Goal: Find contact information

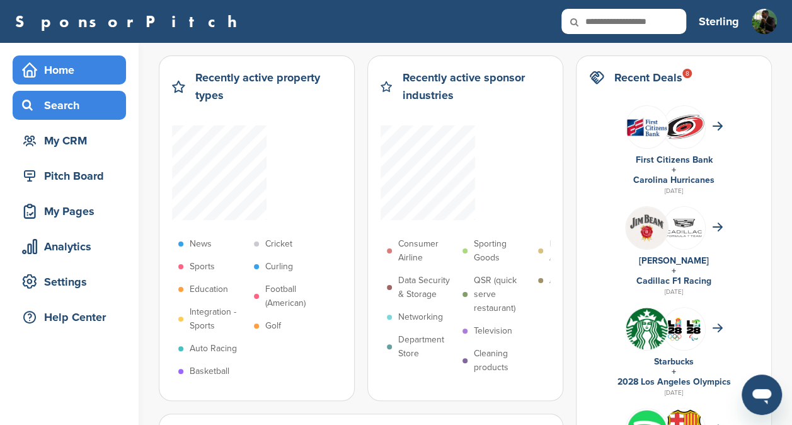
click at [52, 115] on div "Search" at bounding box center [72, 105] width 107 height 23
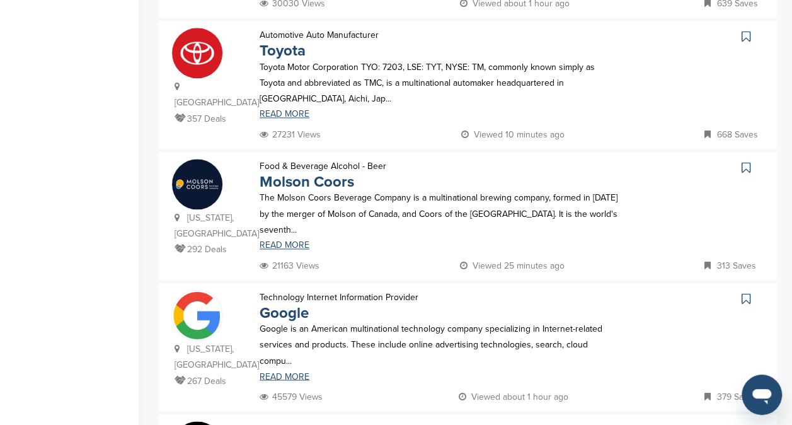
scroll to position [1473, 0]
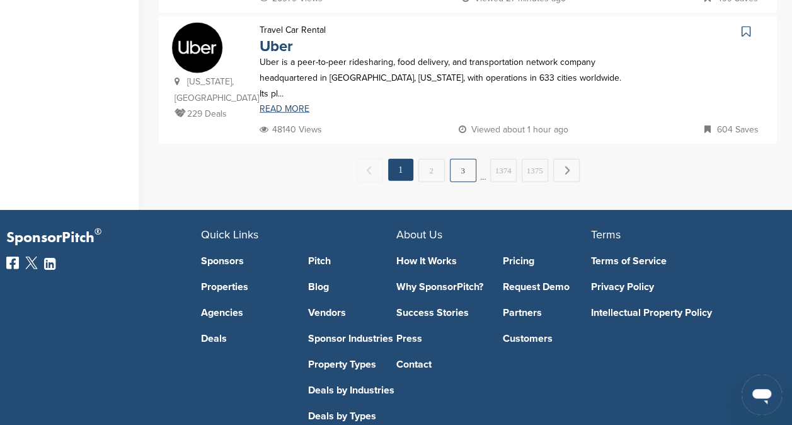
click at [469, 159] on link "3" at bounding box center [463, 170] width 26 height 23
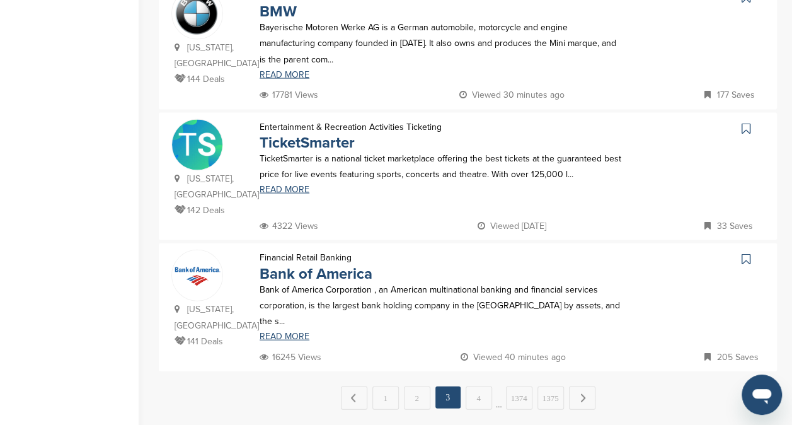
scroll to position [1247, 0]
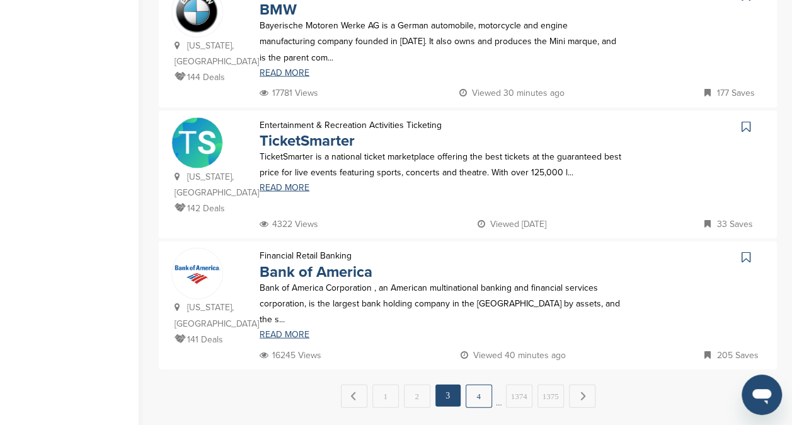
click at [486, 384] on link "4" at bounding box center [478, 395] width 26 height 23
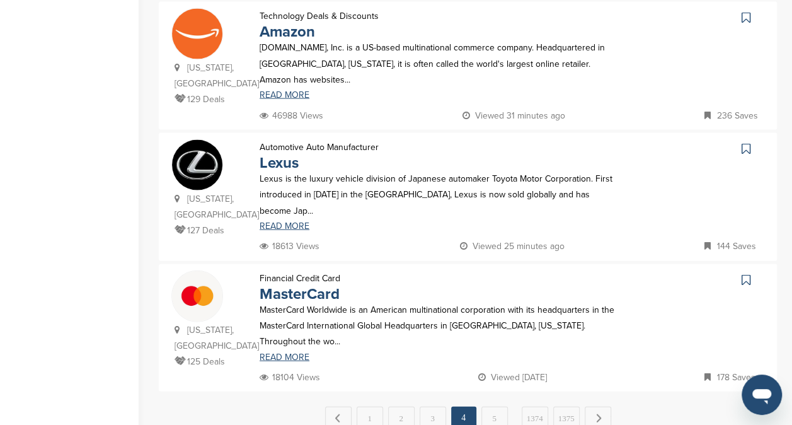
scroll to position [1245, 0]
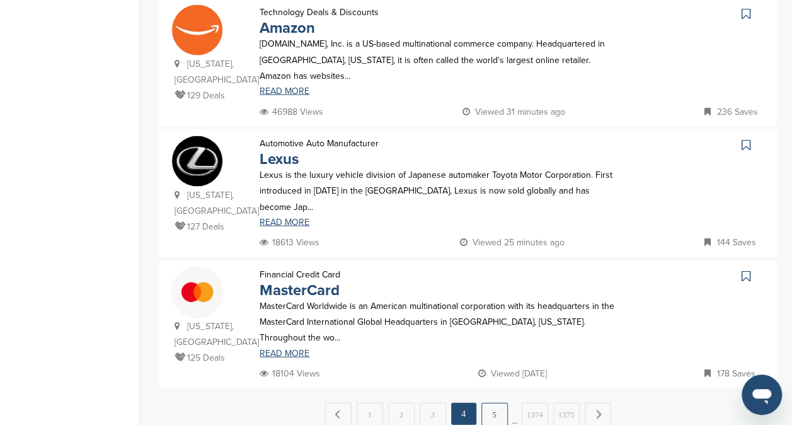
click at [491, 402] on link "5" at bounding box center [494, 413] width 26 height 23
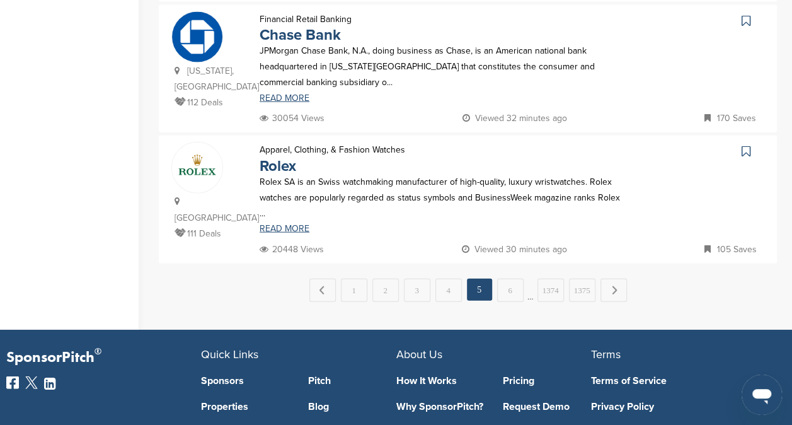
scroll to position [1347, 0]
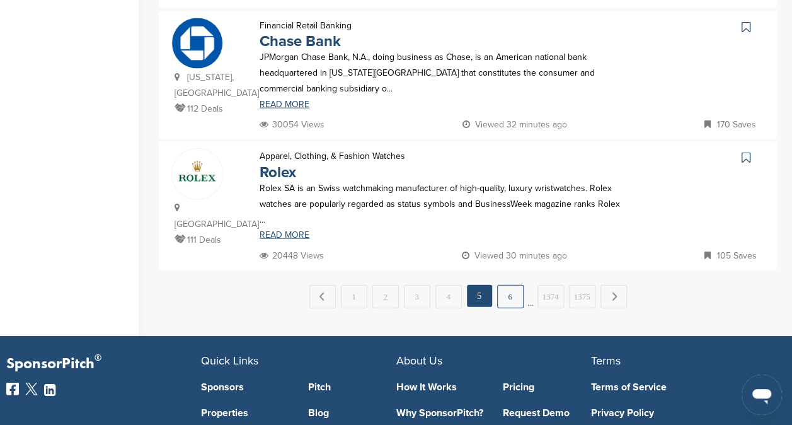
click at [515, 285] on link "6" at bounding box center [510, 296] width 26 height 23
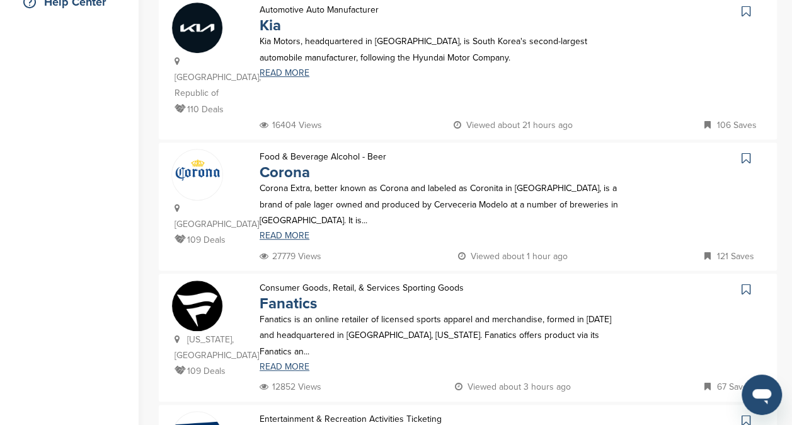
scroll to position [0, 0]
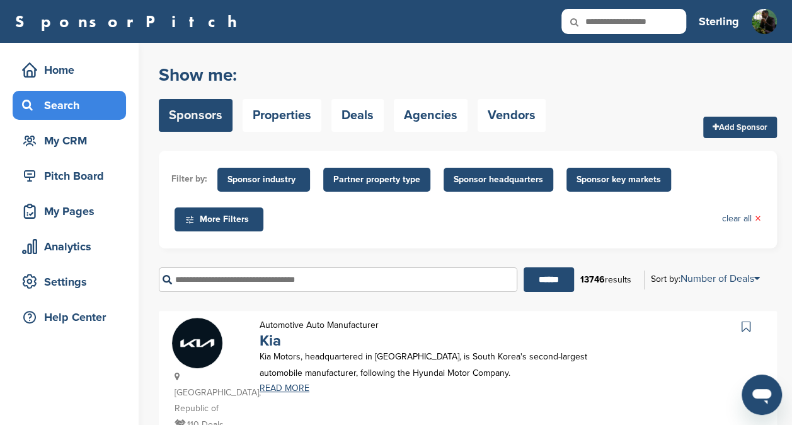
click at [592, 25] on icon at bounding box center [582, 22] width 43 height 26
click at [607, 18] on input "text" at bounding box center [623, 21] width 125 height 25
type input "******"
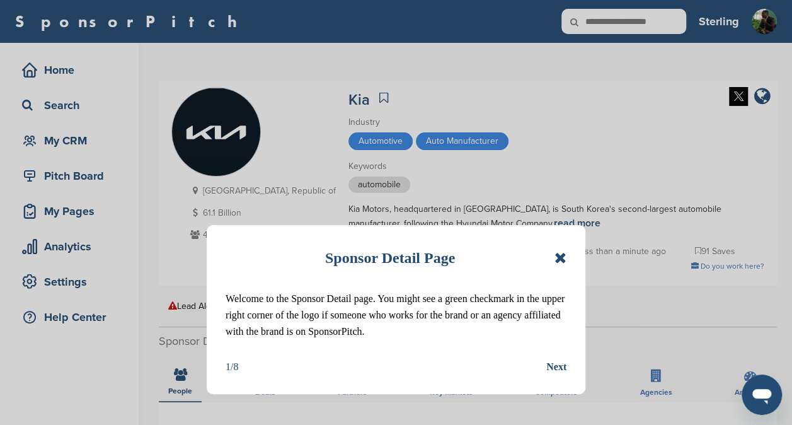
click at [559, 258] on icon at bounding box center [560, 257] width 12 height 15
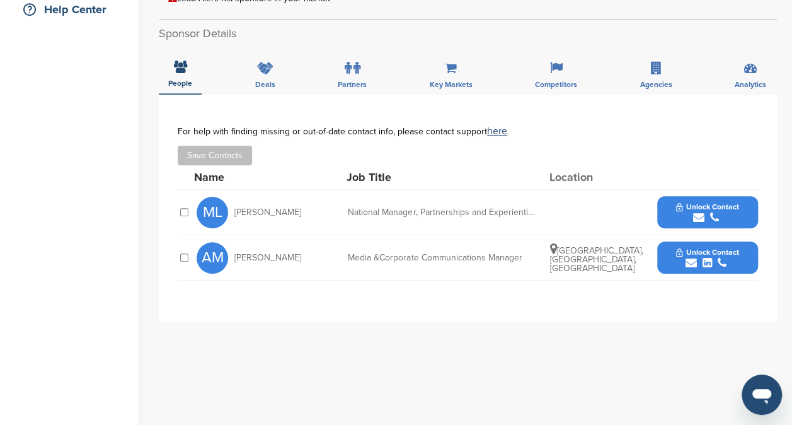
scroll to position [315, 0]
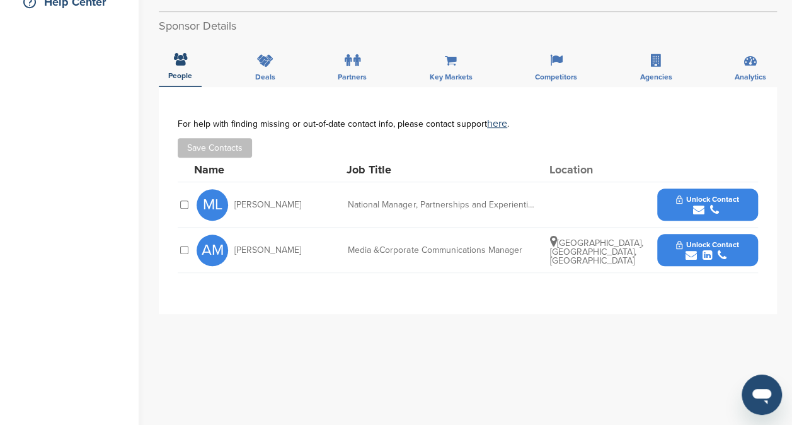
click at [698, 184] on div "ML Mam Lopez-Navarro National Manager, Partnerships and Experiential Marketing …" at bounding box center [477, 204] width 561 height 45
click at [698, 198] on span "Unlock Contact" at bounding box center [707, 199] width 62 height 9
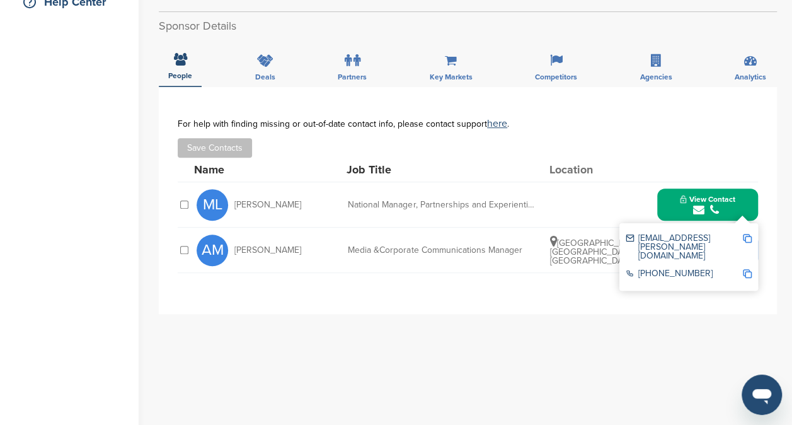
click at [745, 237] on img at bounding box center [747, 238] width 9 height 9
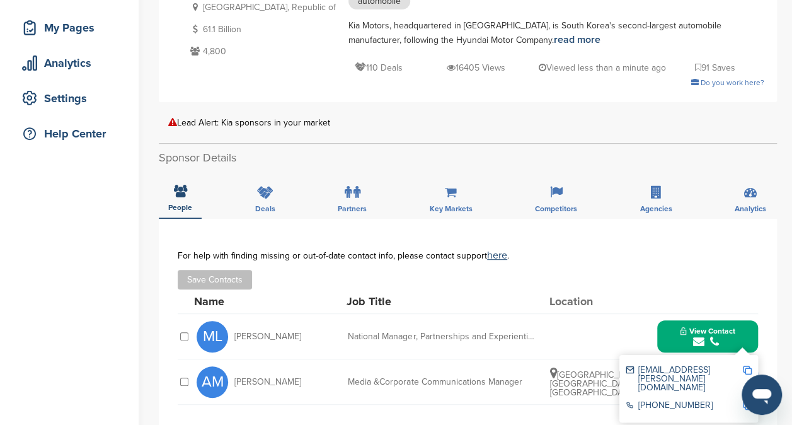
scroll to position [181, 0]
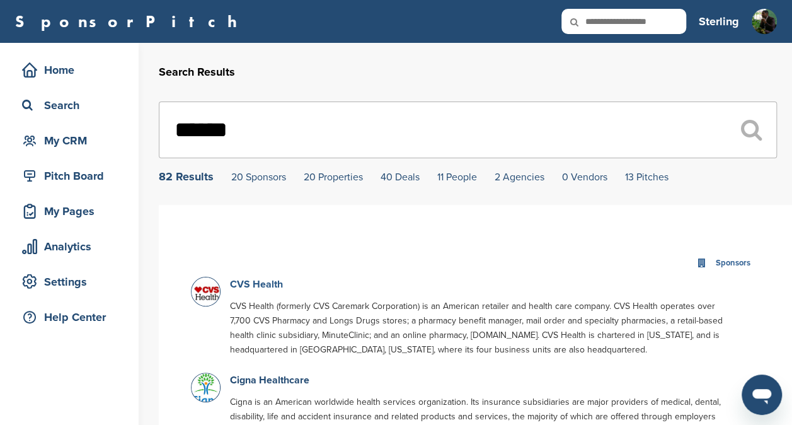
click at [259, 282] on link "CVS Health" at bounding box center [256, 284] width 53 height 13
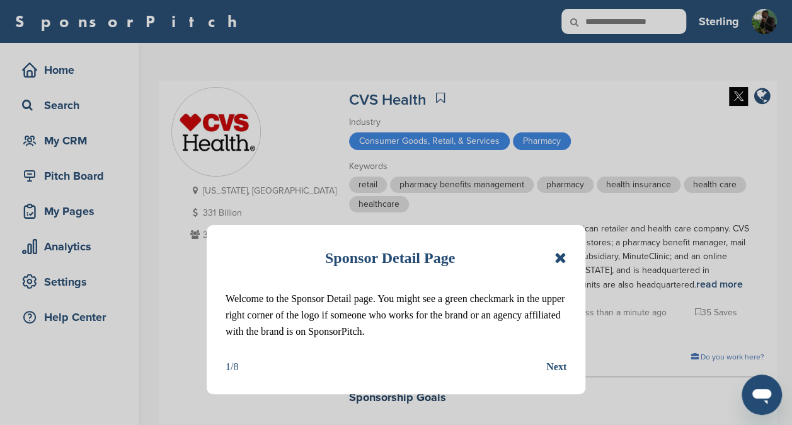
click at [562, 256] on icon at bounding box center [560, 257] width 12 height 15
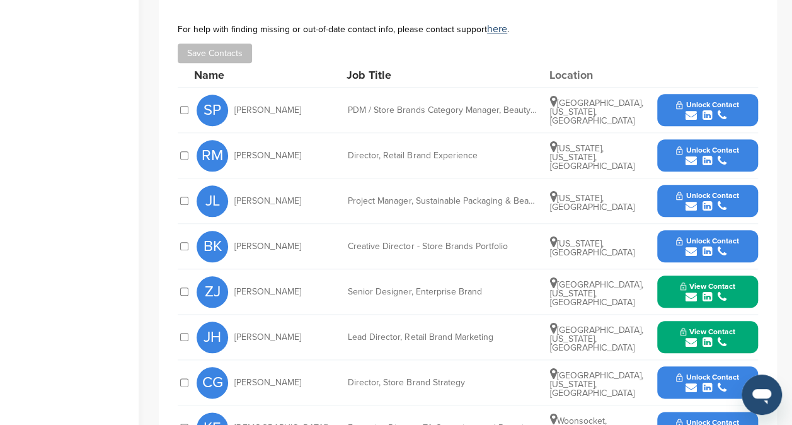
scroll to position [526, 0]
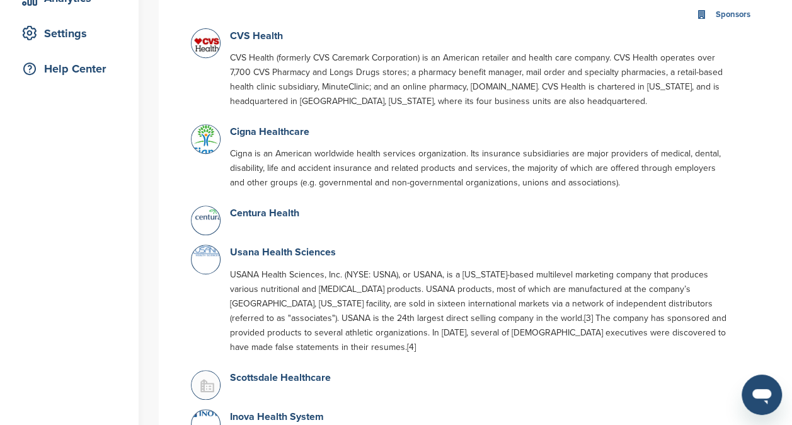
scroll to position [273, 0]
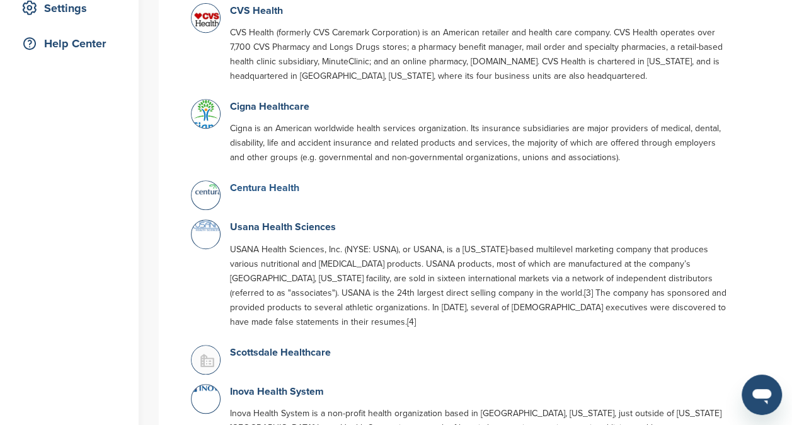
click at [247, 189] on link "Centura Health" at bounding box center [264, 187] width 69 height 13
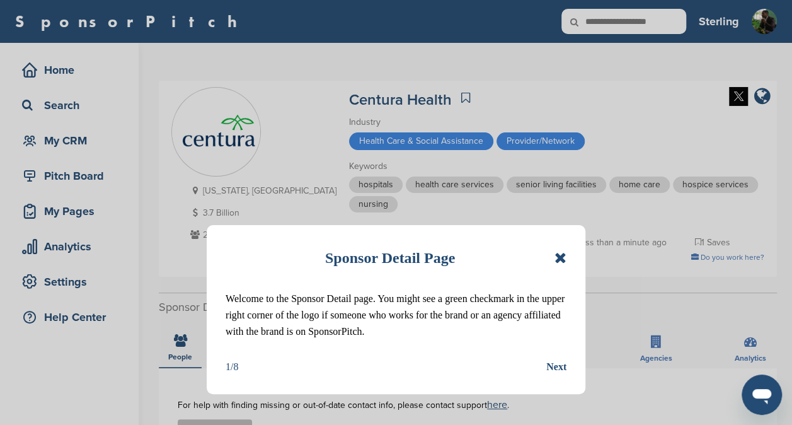
click at [564, 257] on icon at bounding box center [560, 257] width 12 height 15
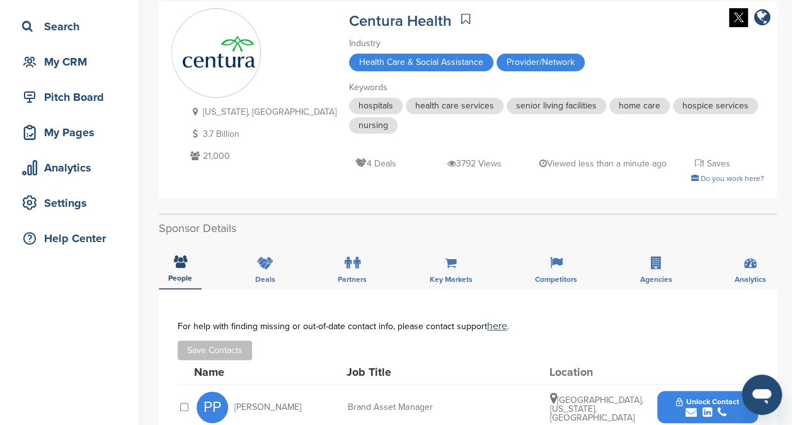
scroll to position [64, 0]
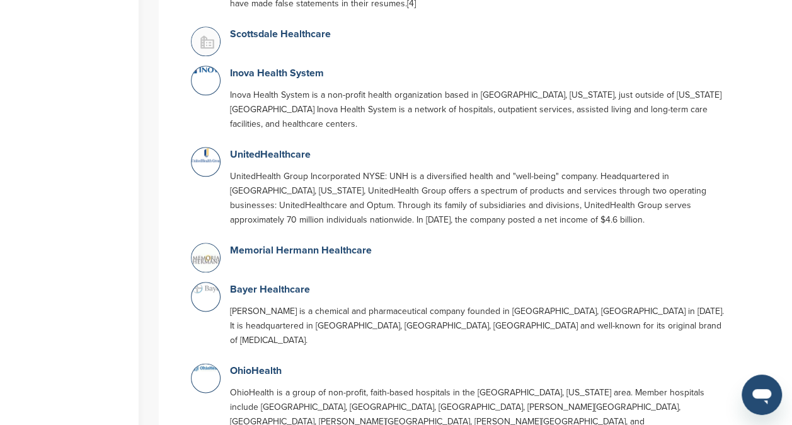
scroll to position [617, 0]
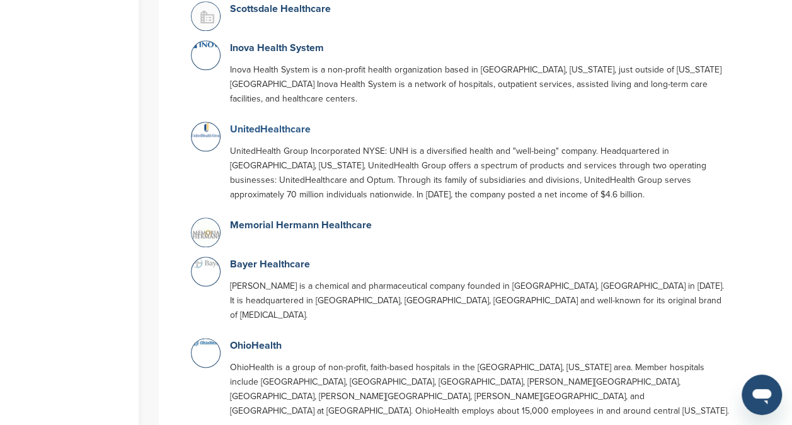
click at [287, 123] on link "UnitedHealthcare" at bounding box center [270, 129] width 81 height 13
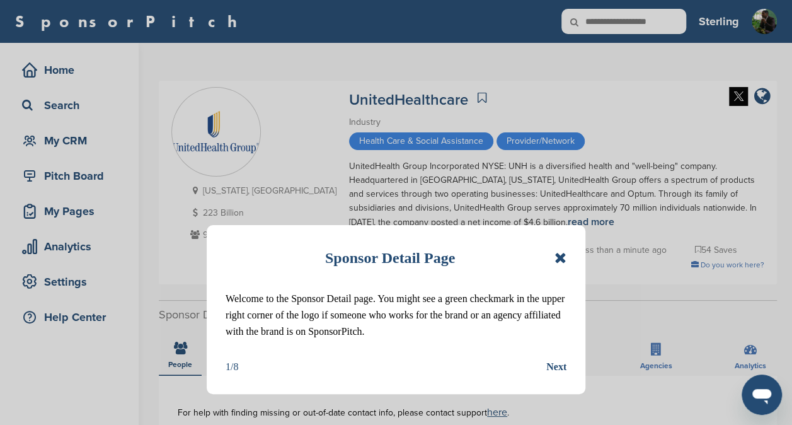
click at [563, 258] on icon at bounding box center [560, 257] width 12 height 15
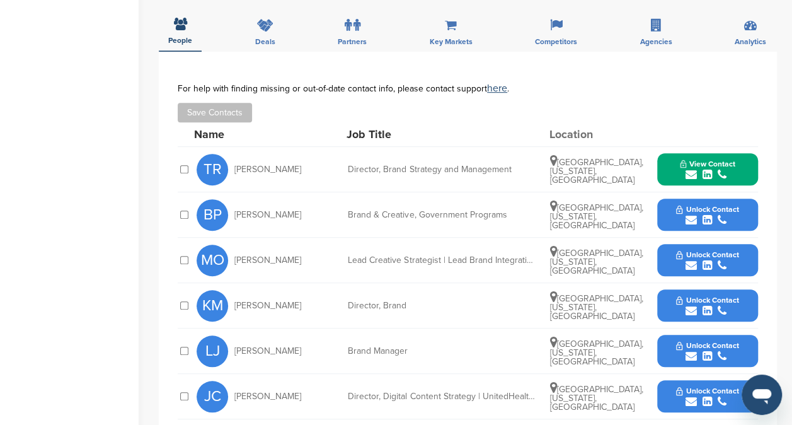
scroll to position [330, 0]
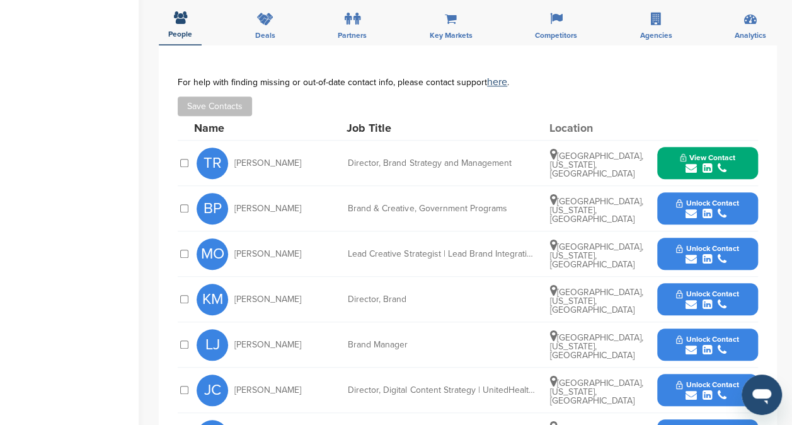
click at [720, 248] on span "Unlock Contact" at bounding box center [707, 248] width 62 height 9
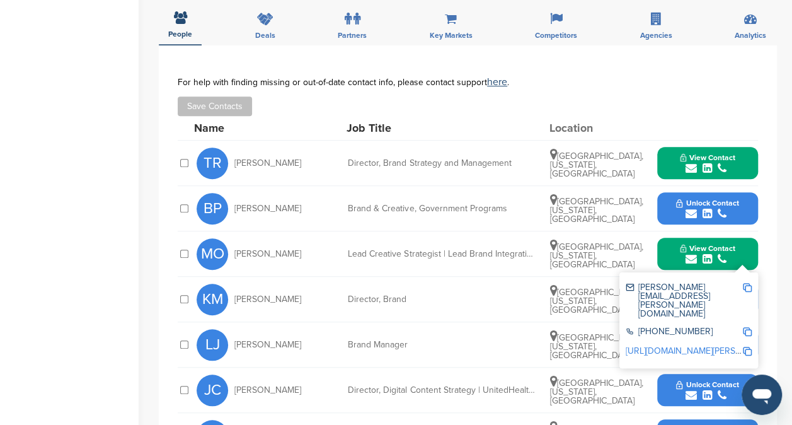
click at [741, 287] on div "[PERSON_NAME][EMAIL_ADDRESS][PERSON_NAME][DOMAIN_NAME]" at bounding box center [683, 300] width 117 height 35
click at [748, 286] on img at bounding box center [747, 287] width 9 height 9
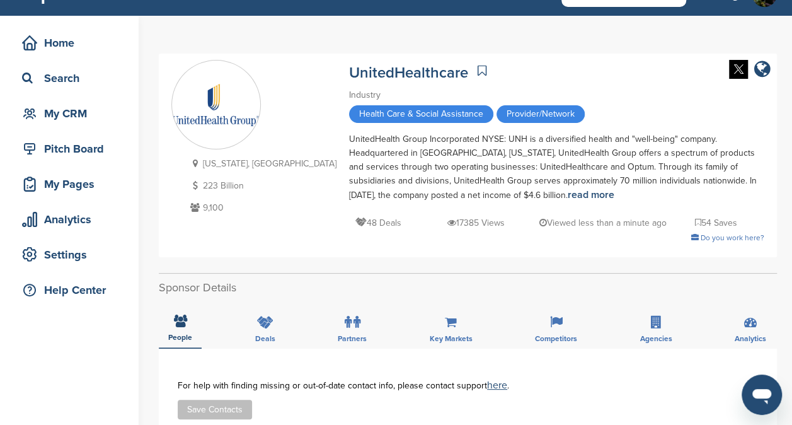
scroll to position [0, 0]
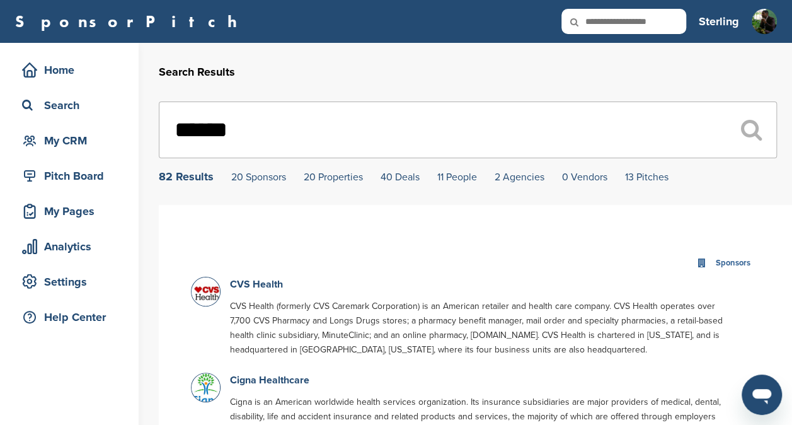
click at [643, 15] on input "text" at bounding box center [623, 21] width 125 height 25
type input "**********"
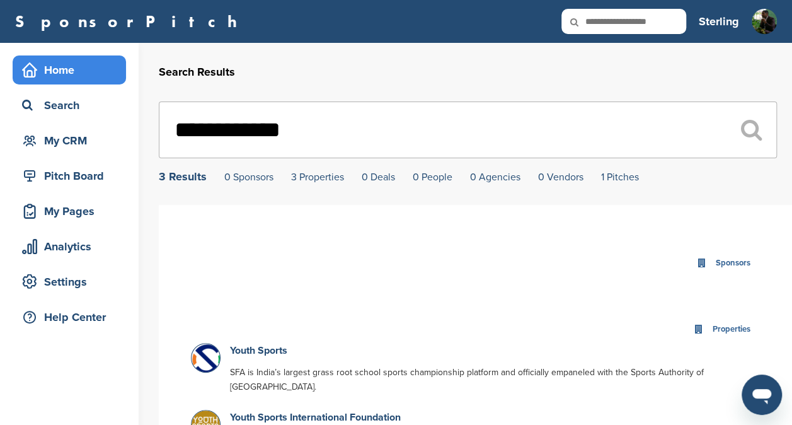
click at [39, 71] on div "Home" at bounding box center [72, 70] width 107 height 23
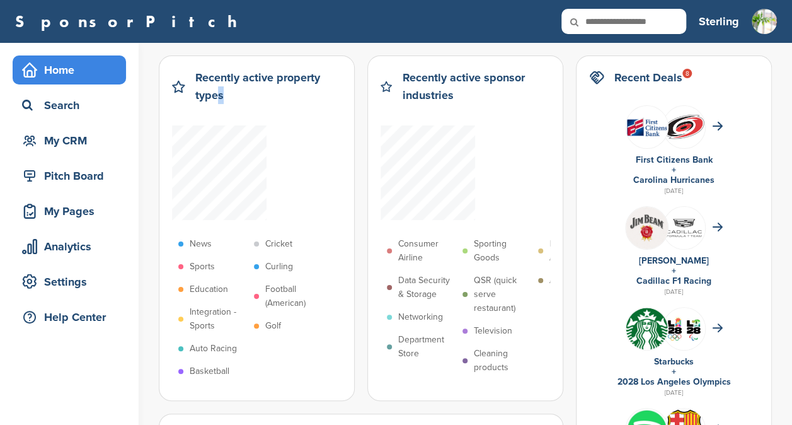
click at [210, 115] on div "Recently active property types News Sports Education Integration - Sports Auto …" at bounding box center [257, 227] width 196 height 345
click at [640, 123] on img at bounding box center [646, 127] width 42 height 28
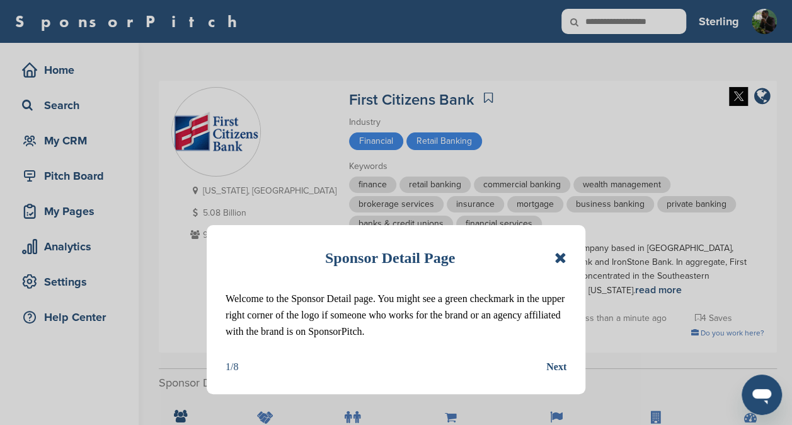
click at [563, 254] on icon at bounding box center [560, 257] width 12 height 15
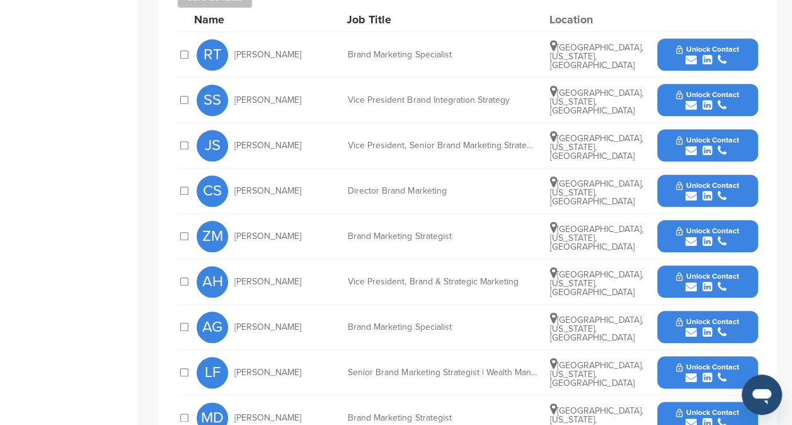
scroll to position [479, 0]
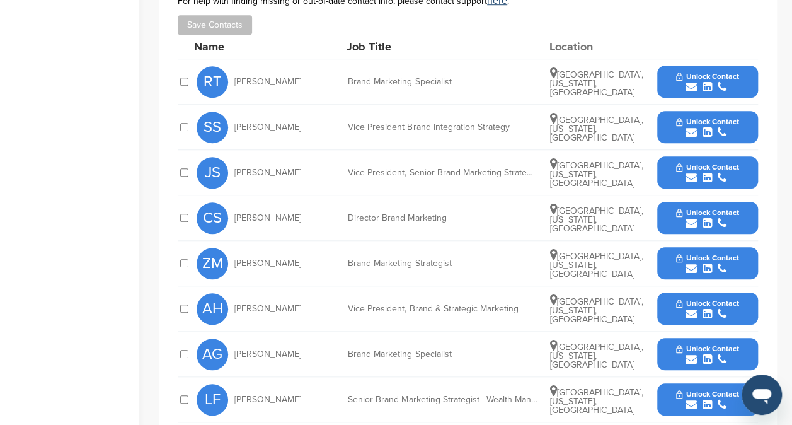
click at [708, 81] on icon "submit" at bounding box center [706, 86] width 9 height 11
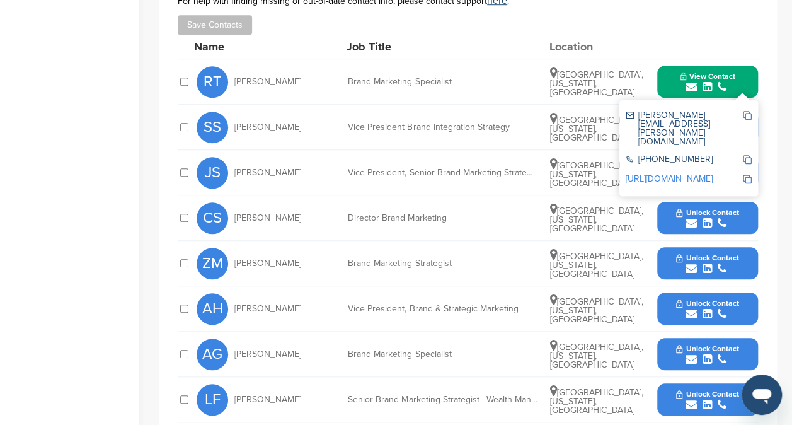
click at [750, 111] on img at bounding box center [747, 115] width 9 height 9
click at [750, 97] on span "Copied!" at bounding box center [757, 103] width 28 height 12
click at [749, 111] on img at bounding box center [747, 115] width 9 height 9
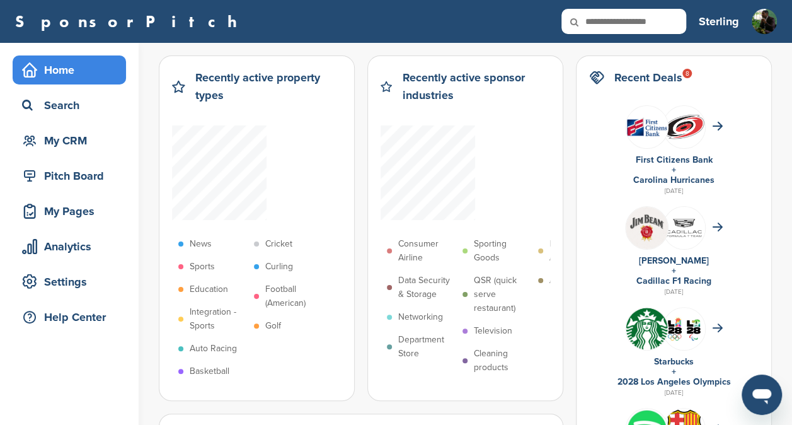
click at [593, 21] on icon at bounding box center [582, 22] width 43 height 26
click at [612, 21] on input "text" at bounding box center [623, 21] width 125 height 25
type input "*******"
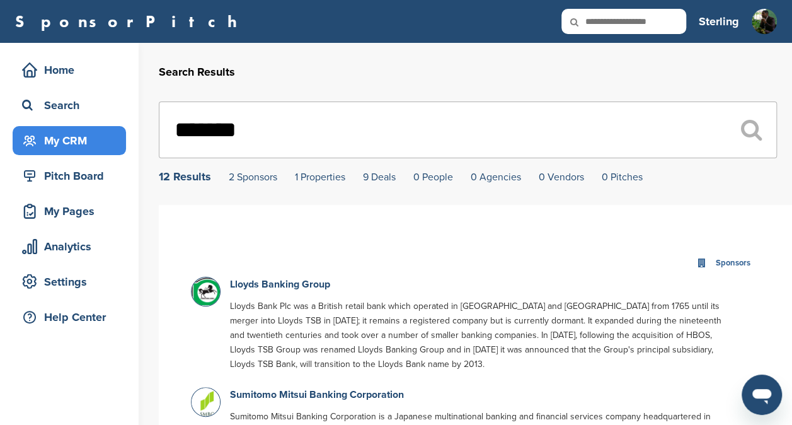
drag, startPoint x: 261, startPoint y: 132, endPoint x: 125, endPoint y: 130, distance: 136.1
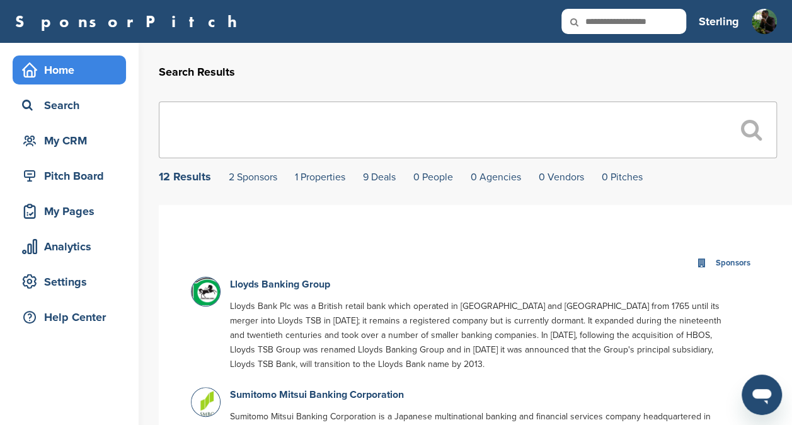
click at [69, 72] on div "Home" at bounding box center [72, 70] width 107 height 23
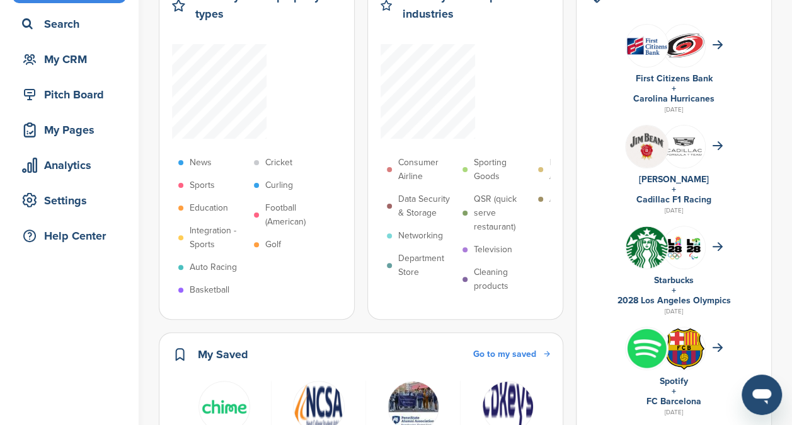
scroll to position [98, 0]
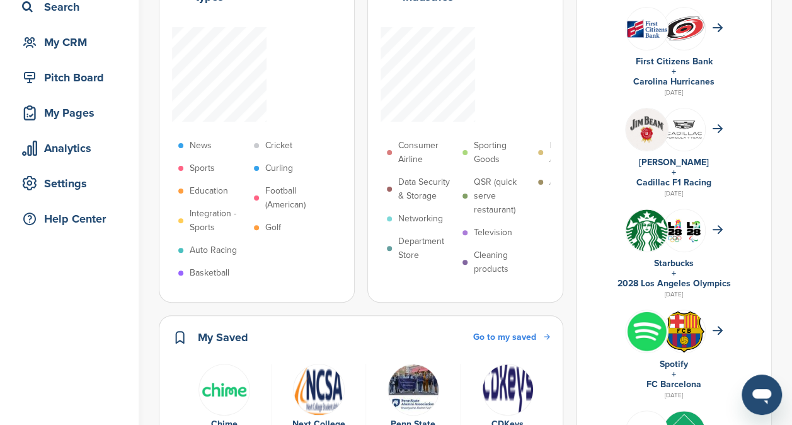
click at [642, 232] on img at bounding box center [646, 230] width 42 height 42
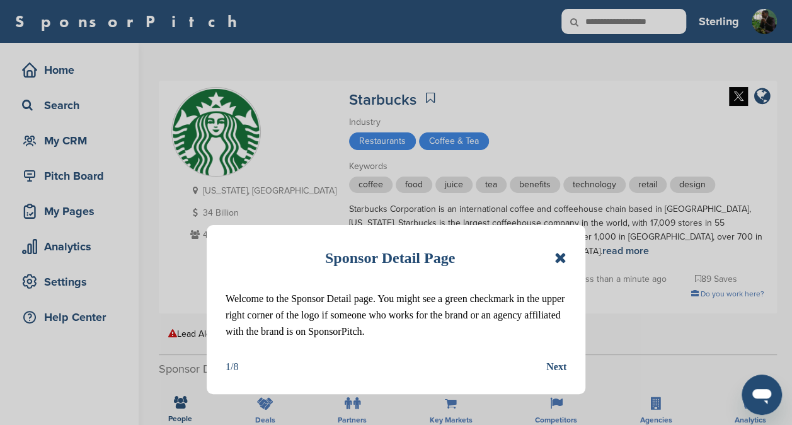
click at [563, 256] on icon at bounding box center [560, 257] width 12 height 15
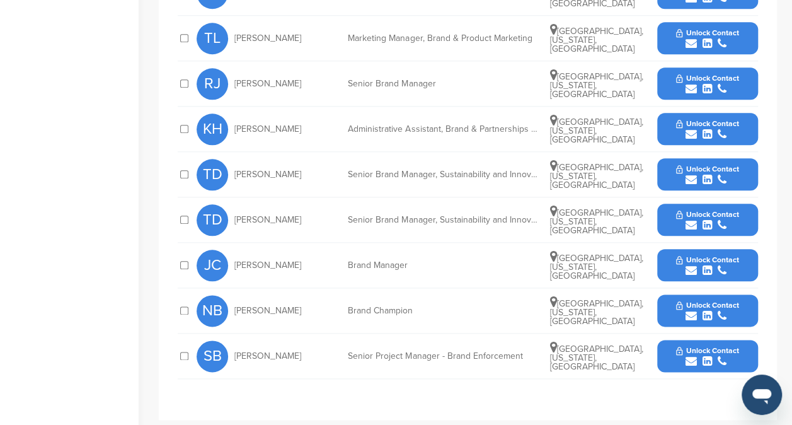
scroll to position [596, 0]
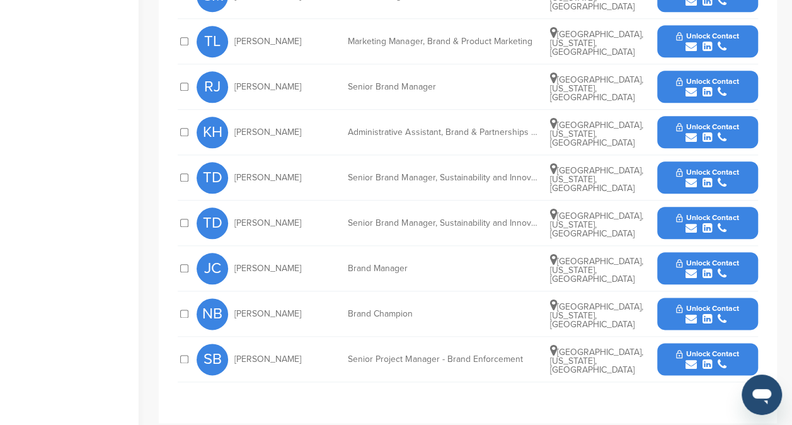
click at [698, 122] on span "Unlock Contact" at bounding box center [707, 126] width 62 height 9
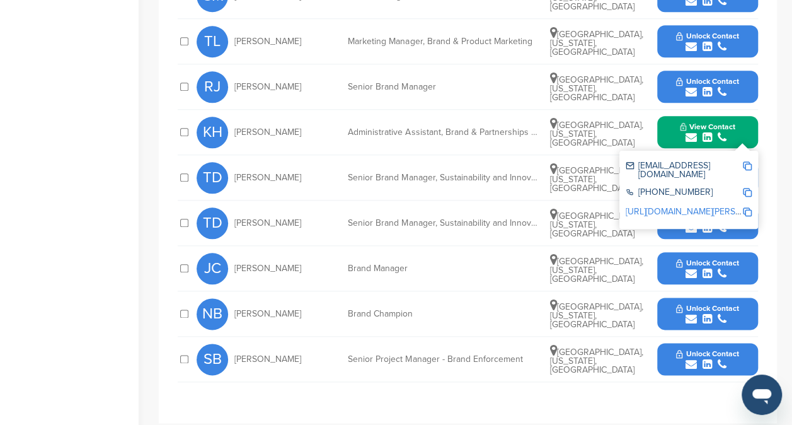
click at [745, 161] on img at bounding box center [747, 165] width 9 height 9
drag, startPoint x: 267, startPoint y: 116, endPoint x: 234, endPoint y: 115, distance: 32.8
click at [234, 128] on span "Kielauna Heflin" at bounding box center [267, 132] width 67 height 9
copy span "Kielauna"
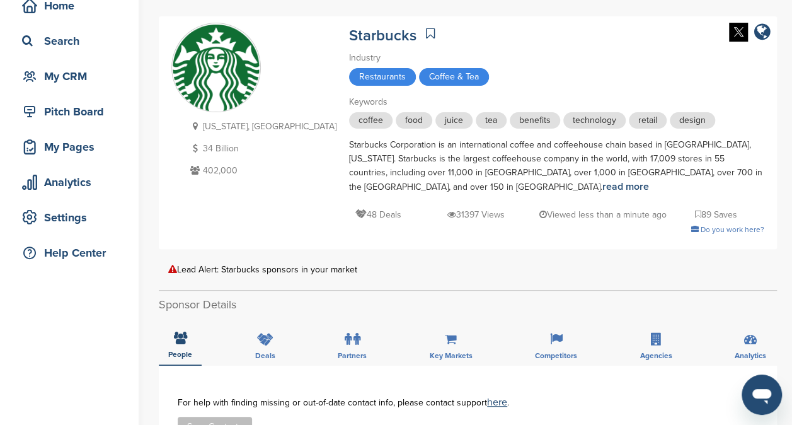
scroll to position [62, 0]
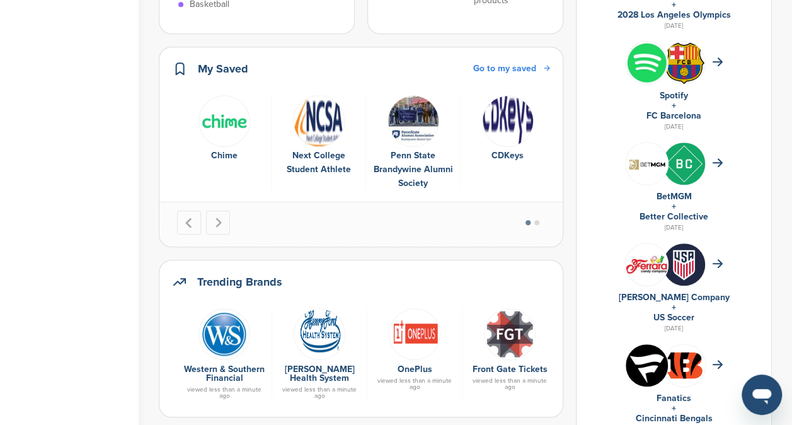
scroll to position [372, 0]
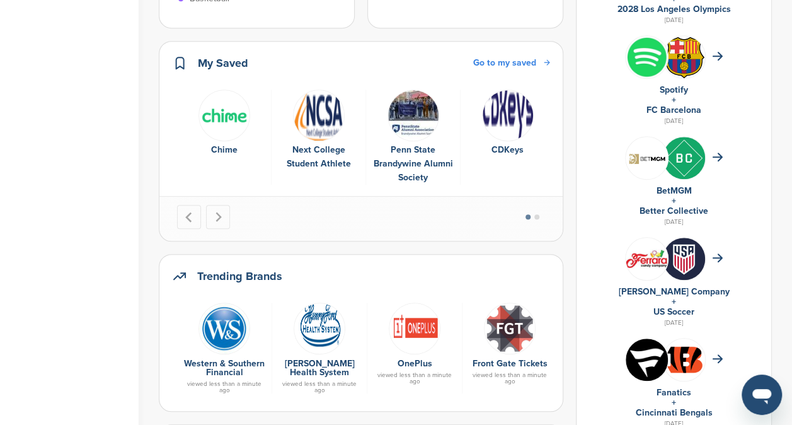
click at [641, 61] on img at bounding box center [646, 57] width 42 height 42
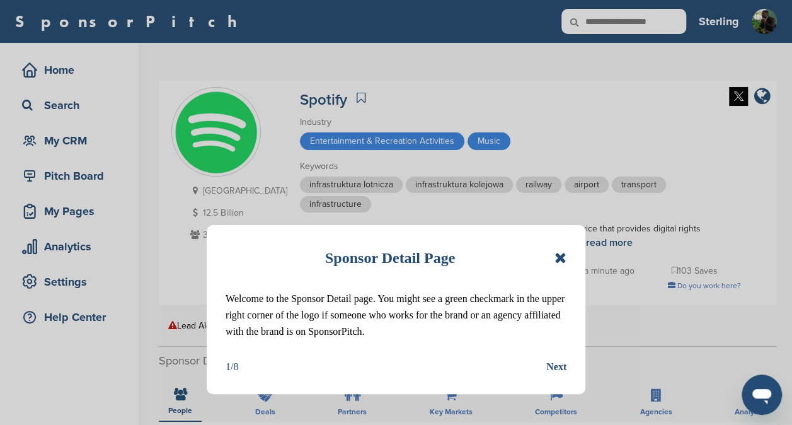
click at [559, 256] on icon at bounding box center [560, 257] width 12 height 15
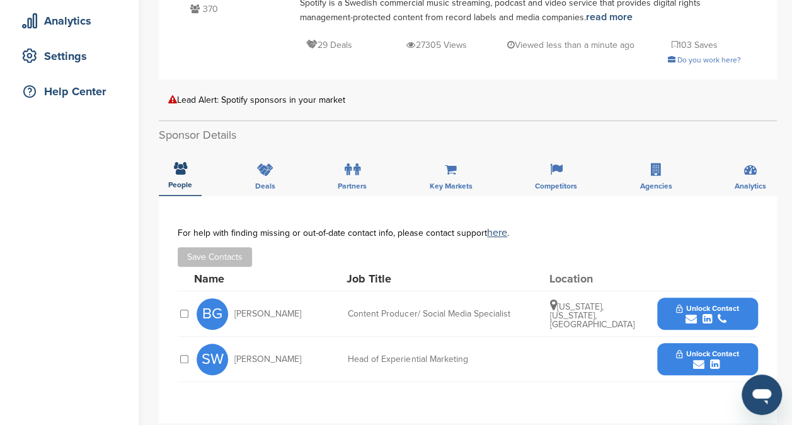
scroll to position [281, 0]
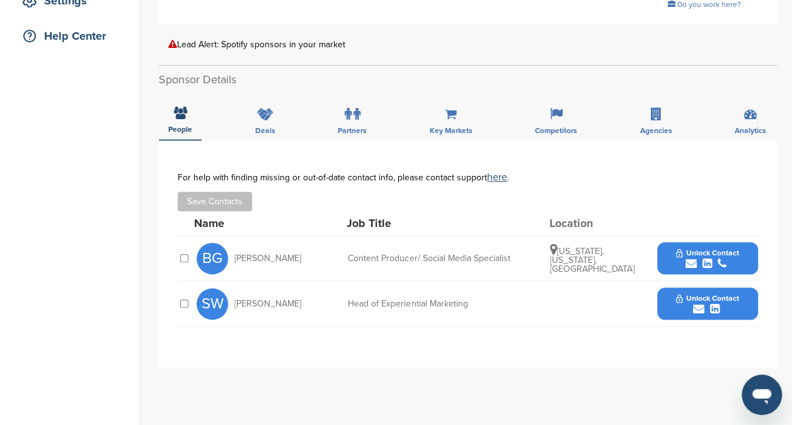
click at [705, 303] on div "submit" at bounding box center [707, 309] width 62 height 12
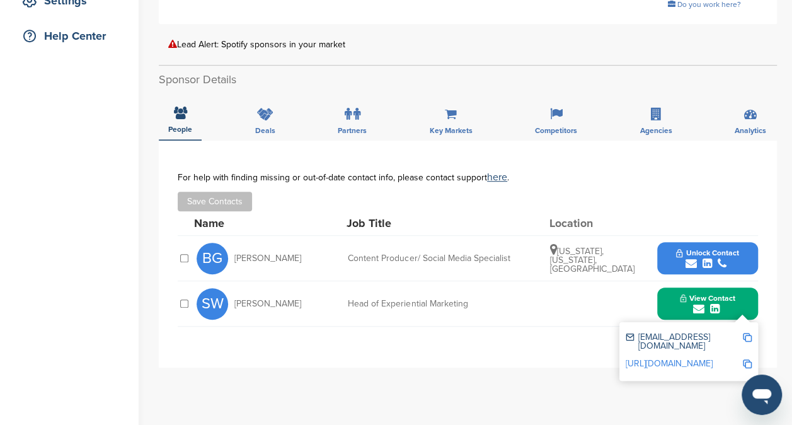
click at [751, 322] on div "swaldman@spotify.com https://www.linkedin.com/in/sarahwaldman/" at bounding box center [688, 351] width 139 height 59
click at [748, 333] on img at bounding box center [747, 337] width 9 height 9
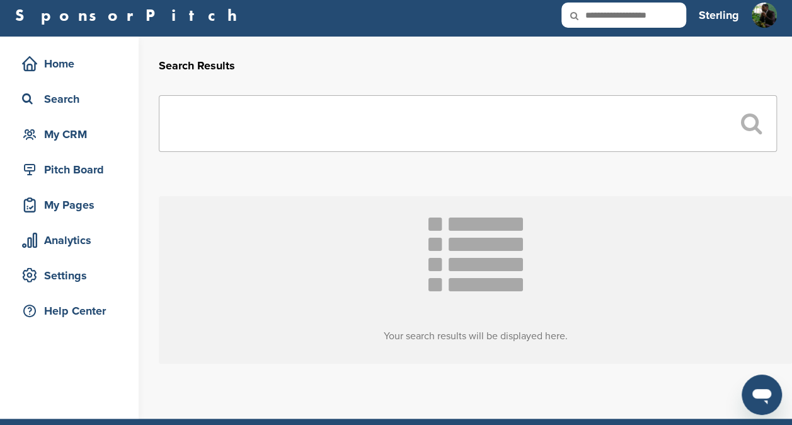
scroll to position [4, 0]
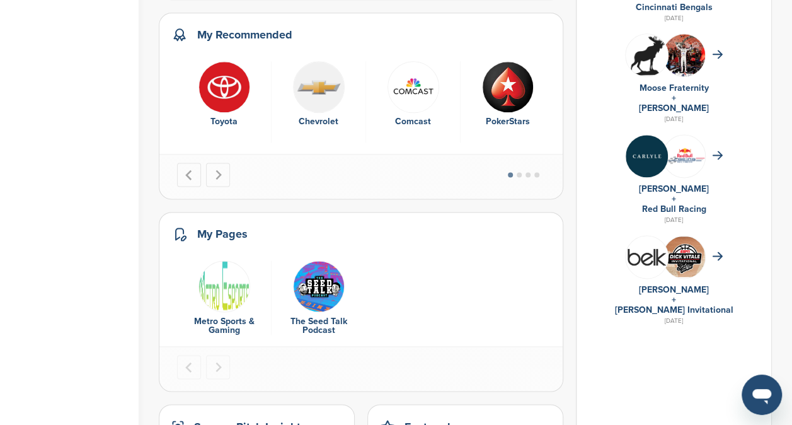
scroll to position [781, 0]
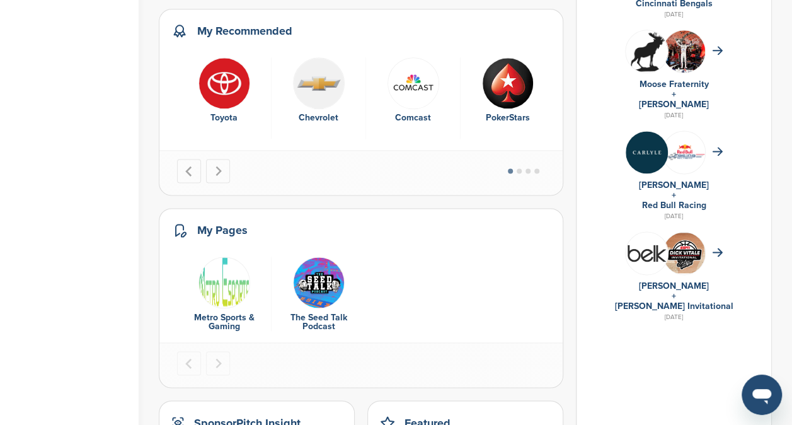
click at [652, 155] on img at bounding box center [646, 152] width 42 height 42
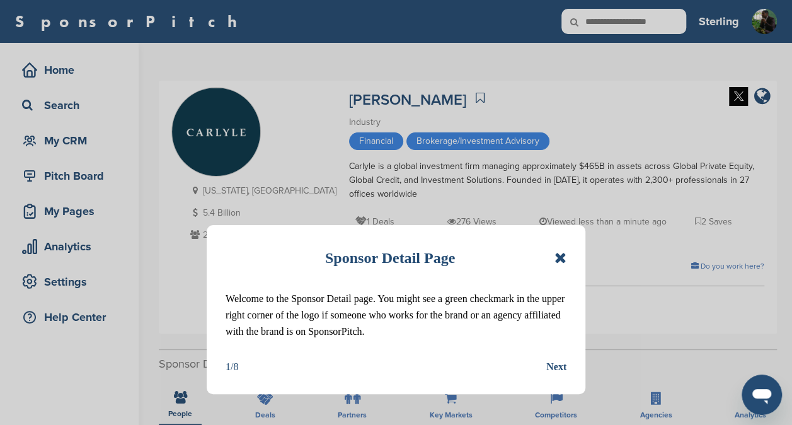
click at [556, 256] on icon at bounding box center [560, 257] width 12 height 15
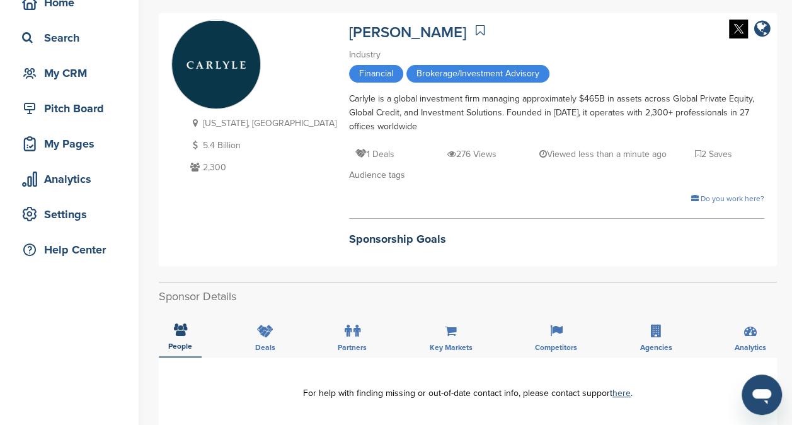
scroll to position [66, 0]
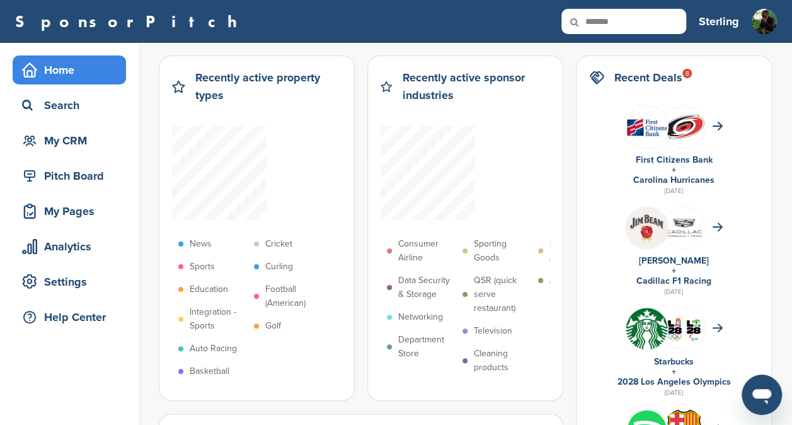
click at [610, 30] on input "*******" at bounding box center [623, 21] width 125 height 25
drag, startPoint x: 634, startPoint y: 20, endPoint x: 557, endPoint y: 19, distance: 76.2
click at [557, 19] on div "SponsorPitch *******" at bounding box center [350, 21] width 671 height 25
click at [611, 15] on input "text" at bounding box center [623, 21] width 125 height 25
type input "*"
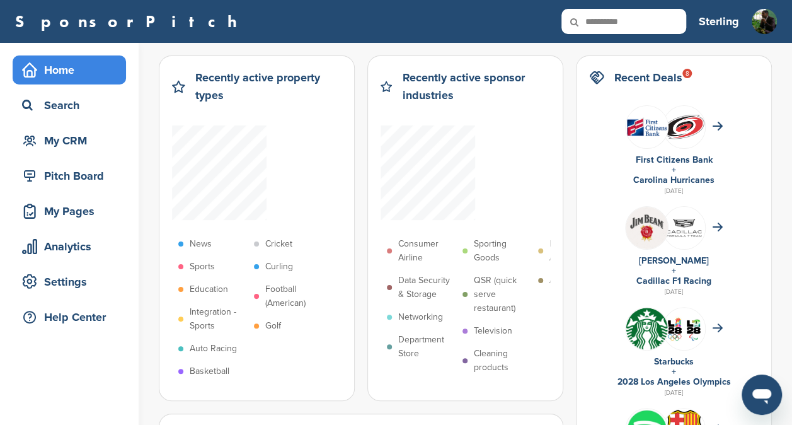
type input "**********"
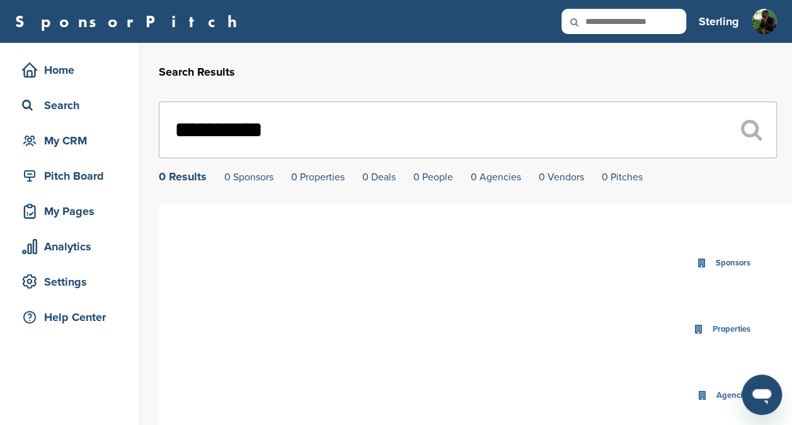
click at [611, 15] on input "text" at bounding box center [623, 21] width 125 height 25
type input "*****"
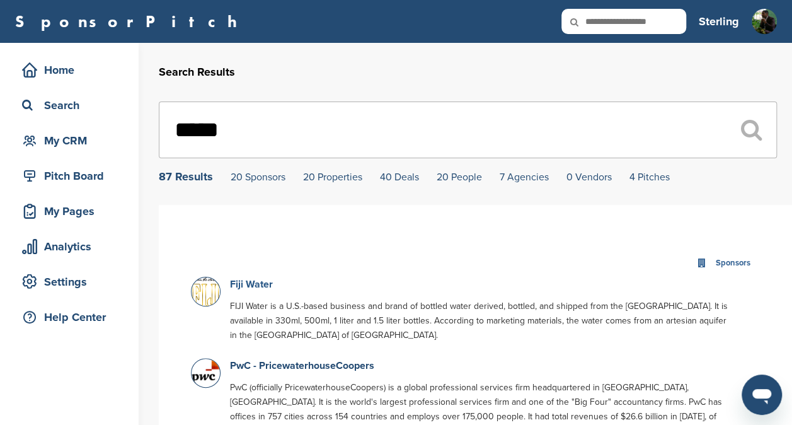
click at [256, 283] on link "Fiji Water" at bounding box center [251, 284] width 43 height 13
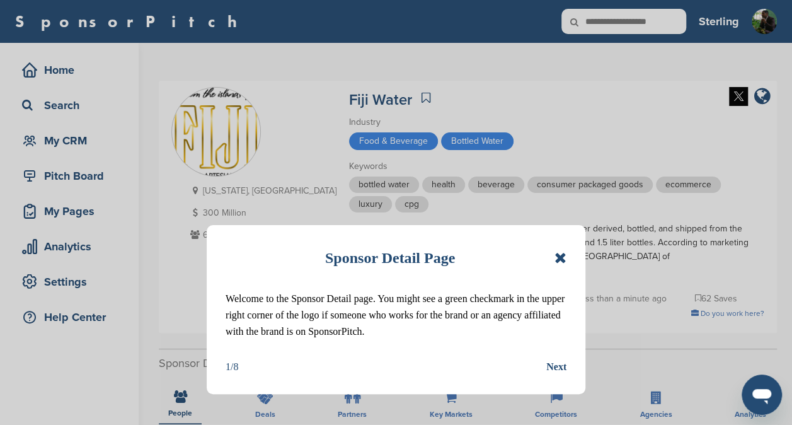
click at [558, 258] on icon at bounding box center [560, 257] width 12 height 15
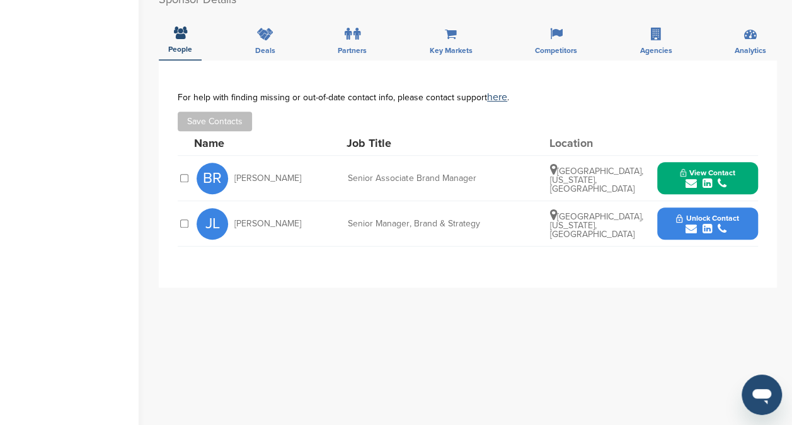
scroll to position [362, 0]
